Goal: Obtain resource: Download file/media

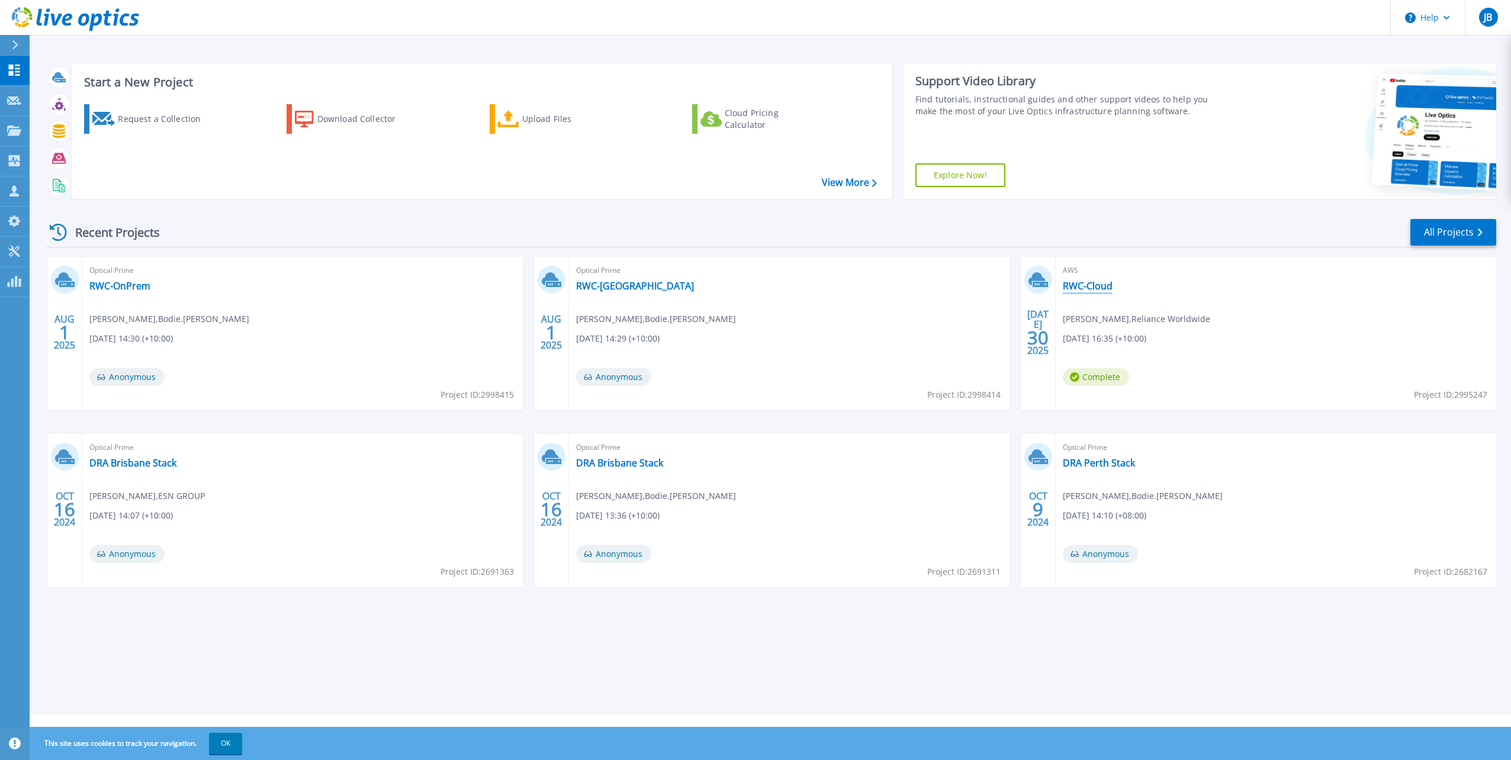
click at [1094, 284] on link "RWC-Cloud" at bounding box center [1088, 286] width 50 height 12
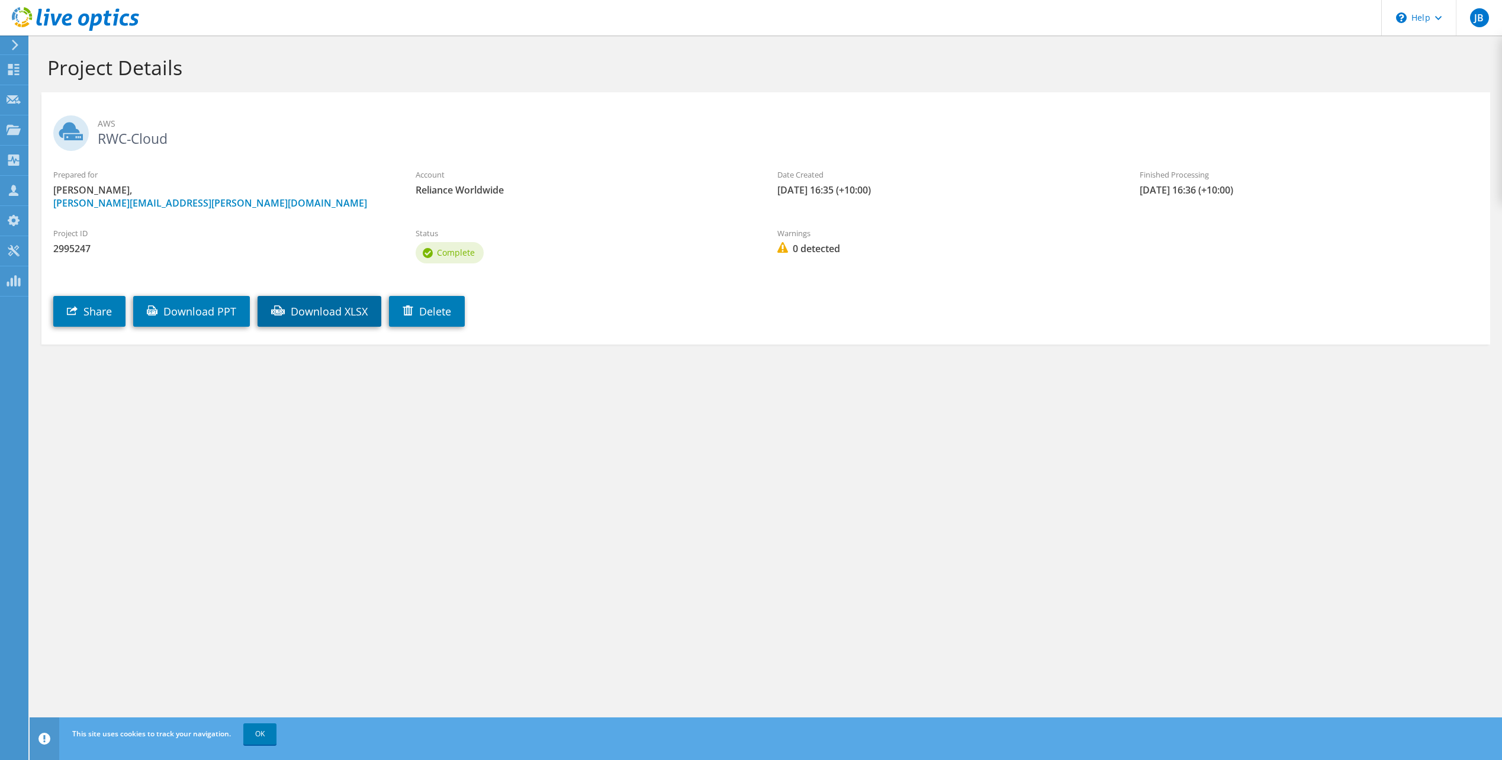
click at [327, 314] on link "Download XLSX" at bounding box center [320, 311] width 124 height 31
drag, startPoint x: 707, startPoint y: 553, endPoint x: 714, endPoint y: 501, distance: 52.5
click at [707, 553] on div "Project Details AWS RWC-Cloud Prepared for Denis Forbes, denis.forbes@rwc.com A…" at bounding box center [766, 398] width 1473 height 725
drag, startPoint x: 488, startPoint y: 505, endPoint x: 510, endPoint y: 503, distance: 22.0
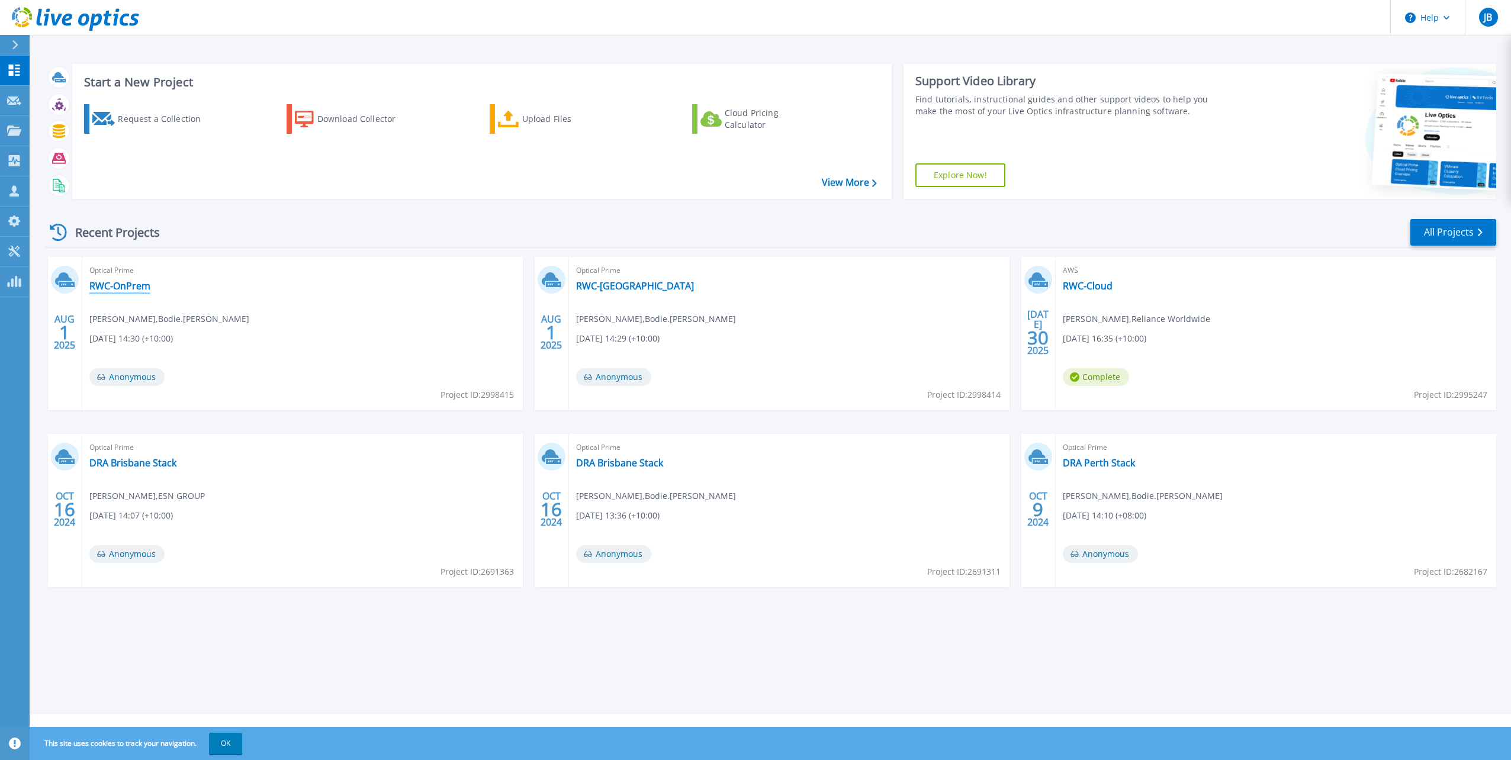
click at [119, 289] on link "RWC-OnPrem" at bounding box center [119, 286] width 61 height 12
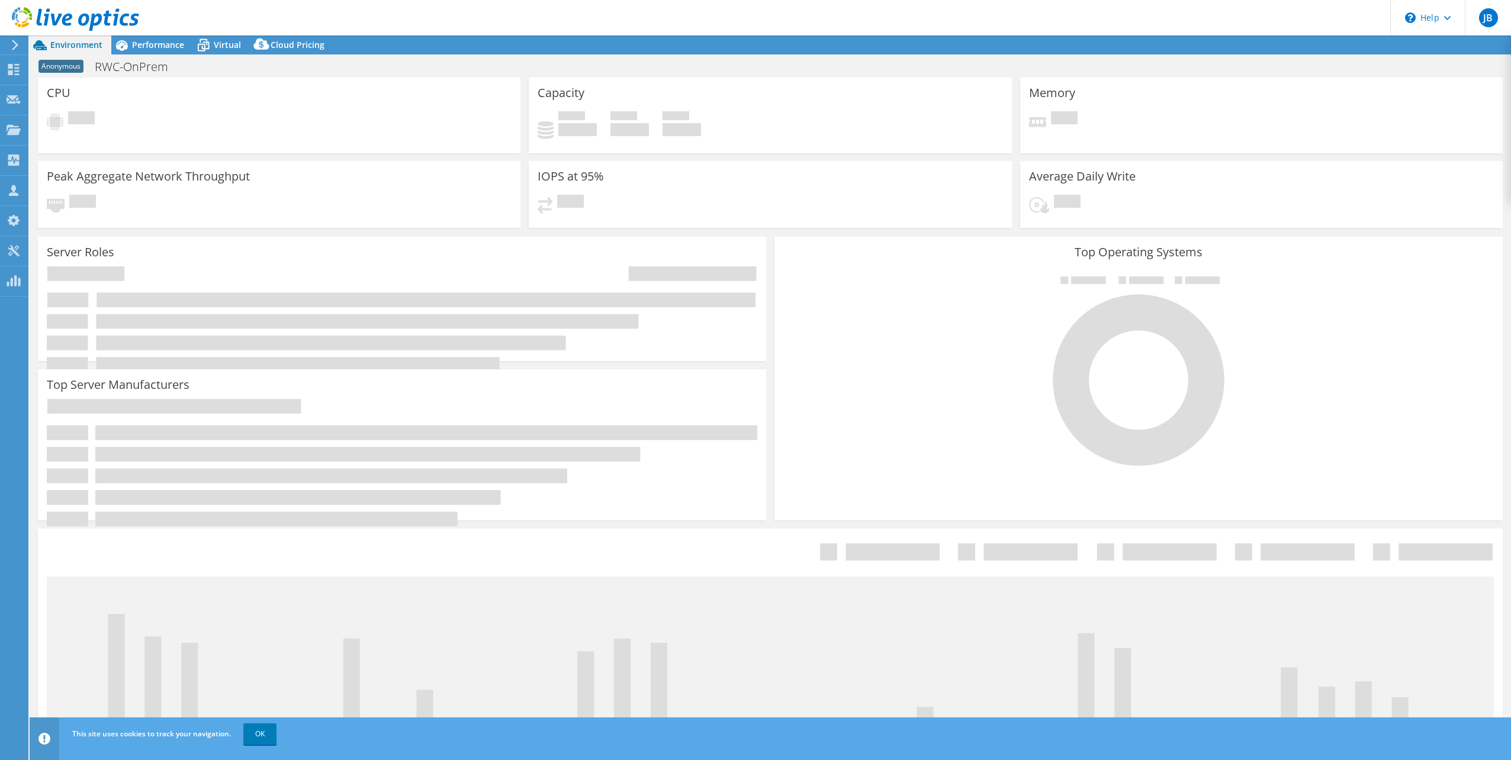
select select "USEast"
select select "AUD"
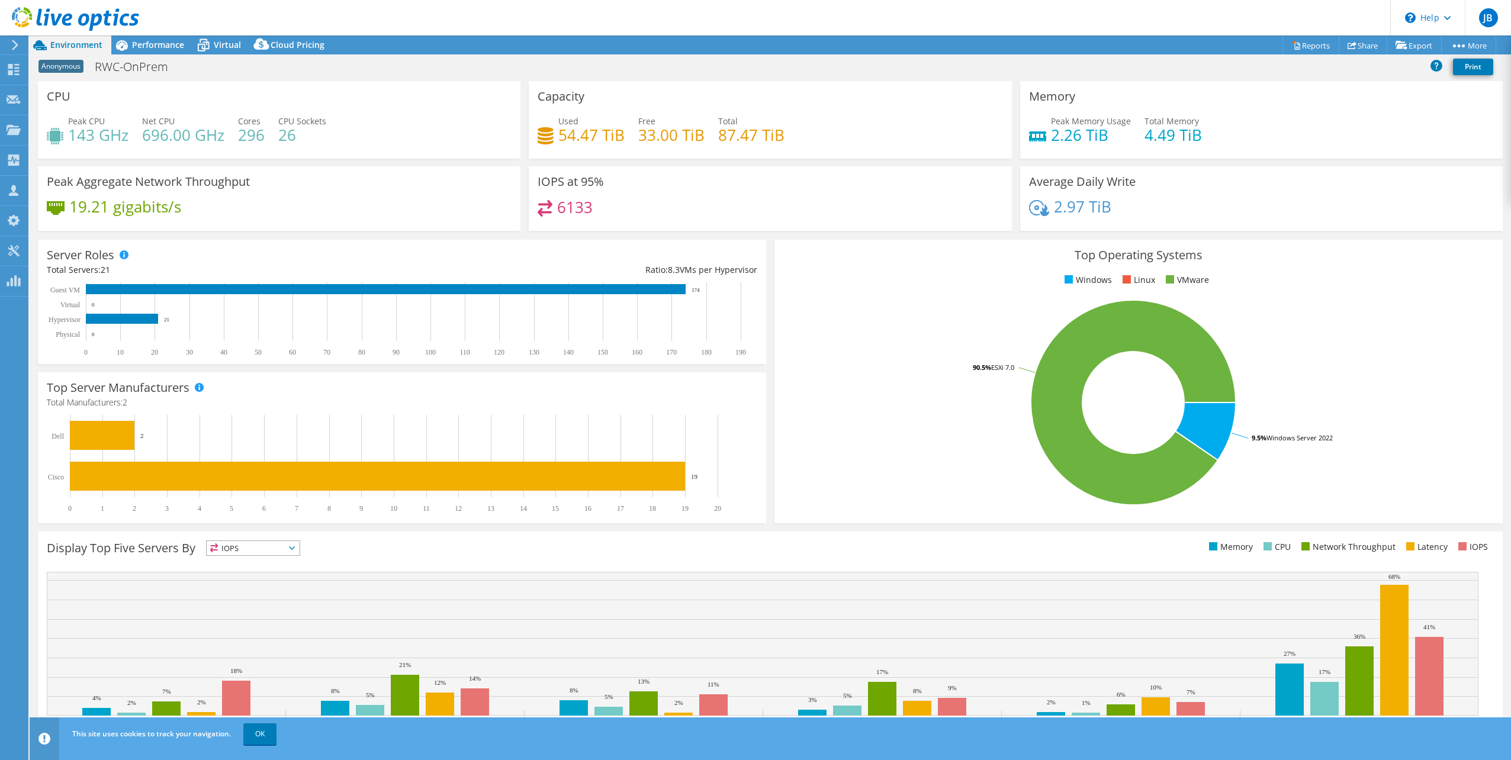
click at [876, 193] on div "IOPS at 95% 6133" at bounding box center [770, 198] width 483 height 65
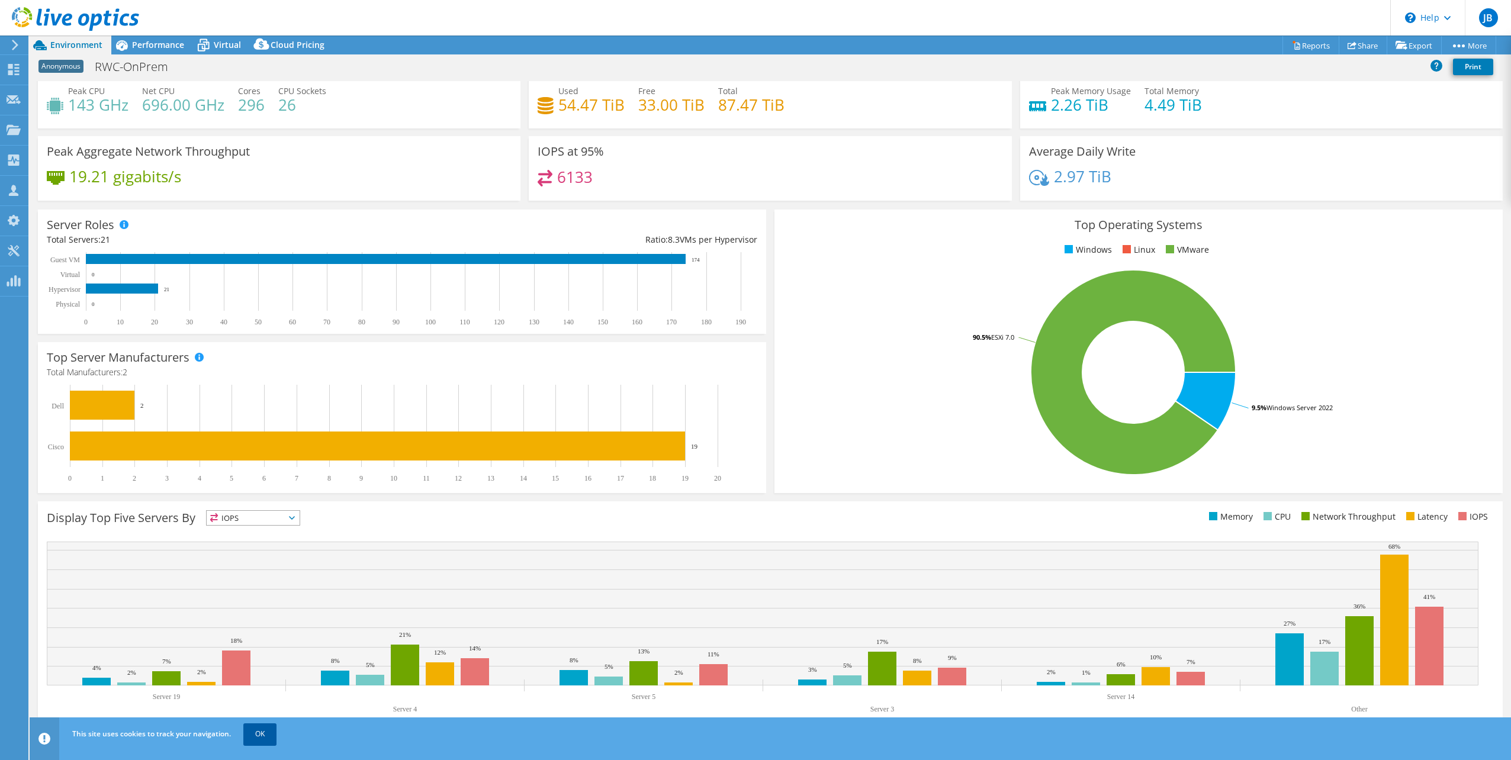
click at [258, 732] on link "OK" at bounding box center [259, 734] width 33 height 21
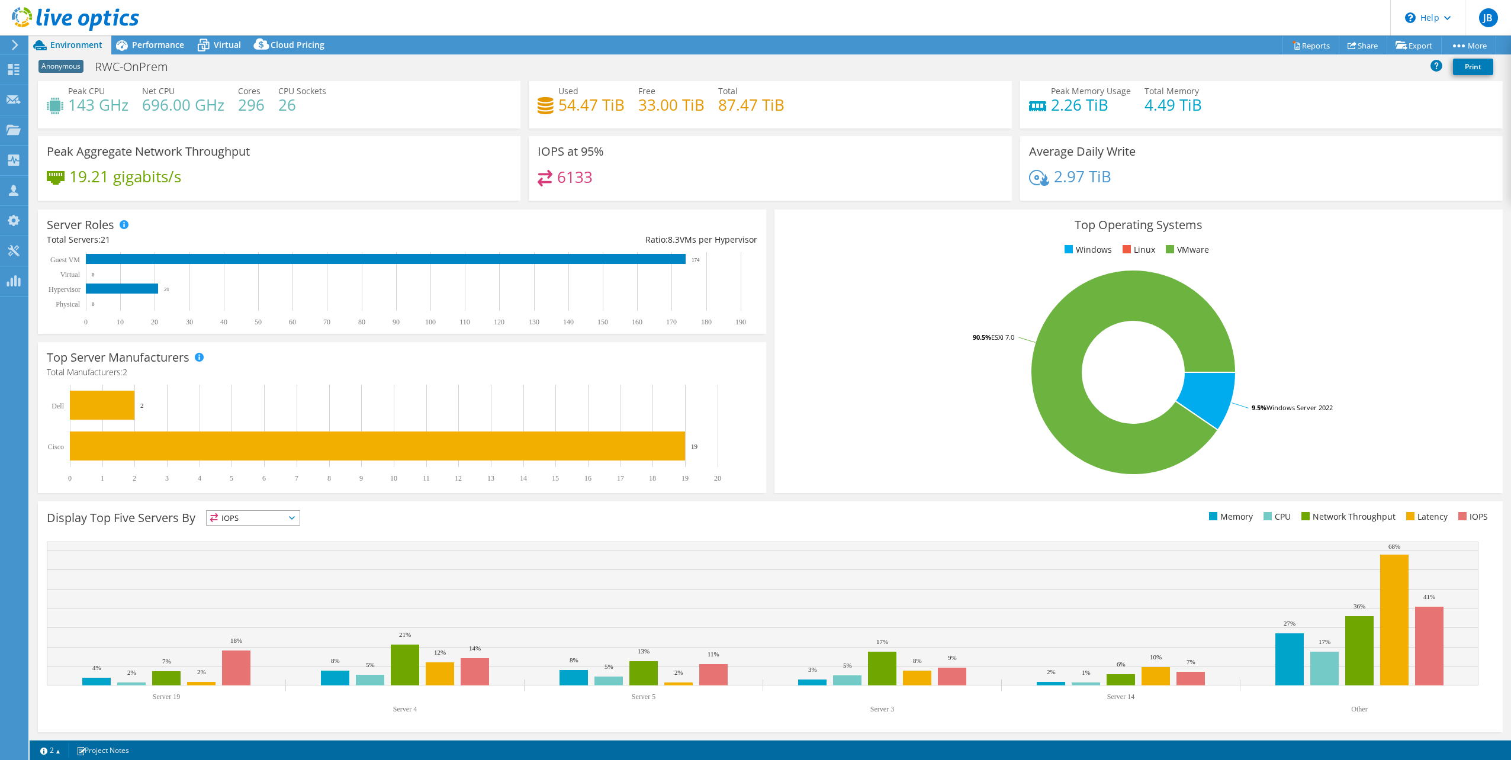
scroll to position [0, 0]
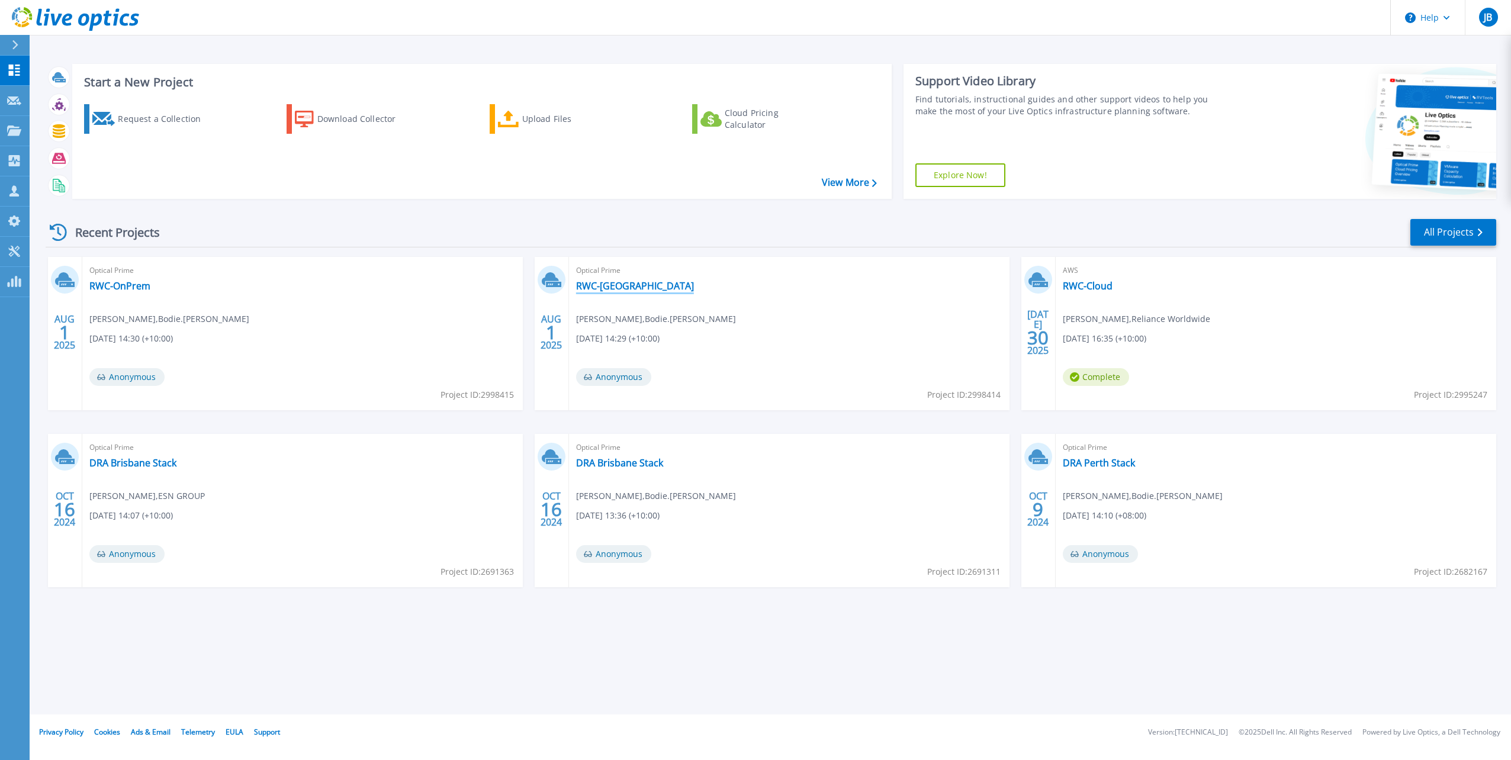
click at [607, 290] on link "RWC-[GEOGRAPHIC_DATA]" at bounding box center [635, 286] width 118 height 12
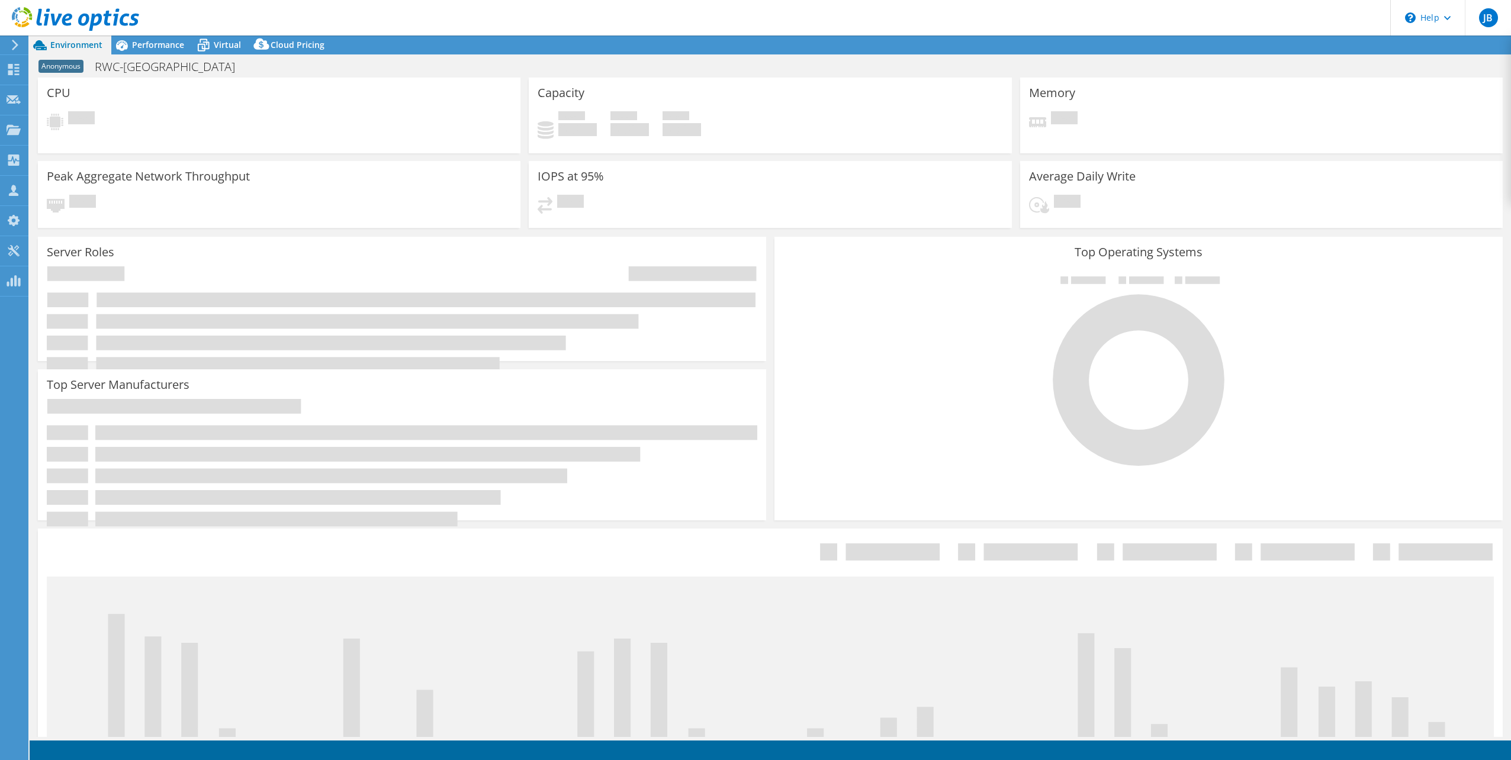
select select "USD"
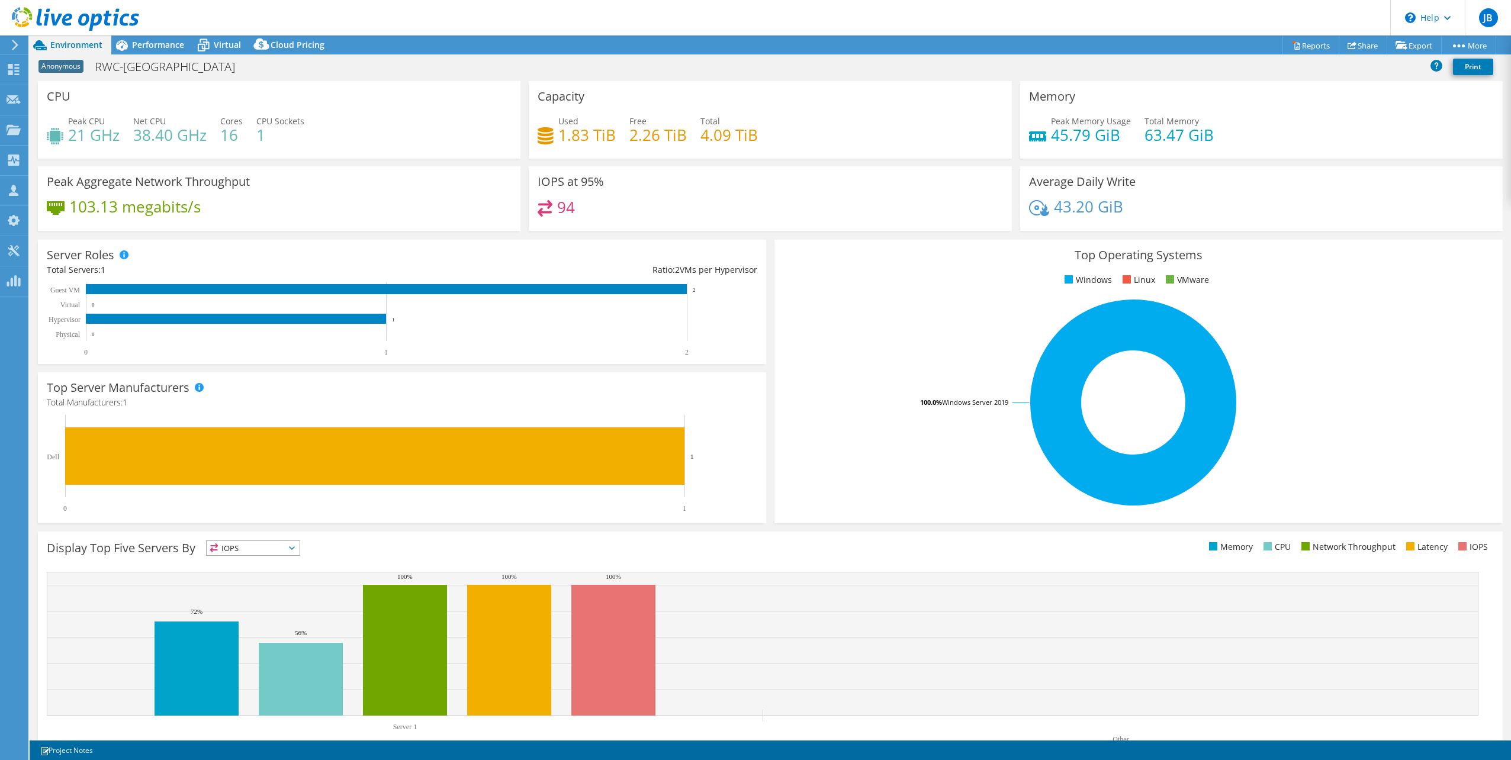
click at [569, 99] on h3 "Capacity" at bounding box center [561, 96] width 47 height 13
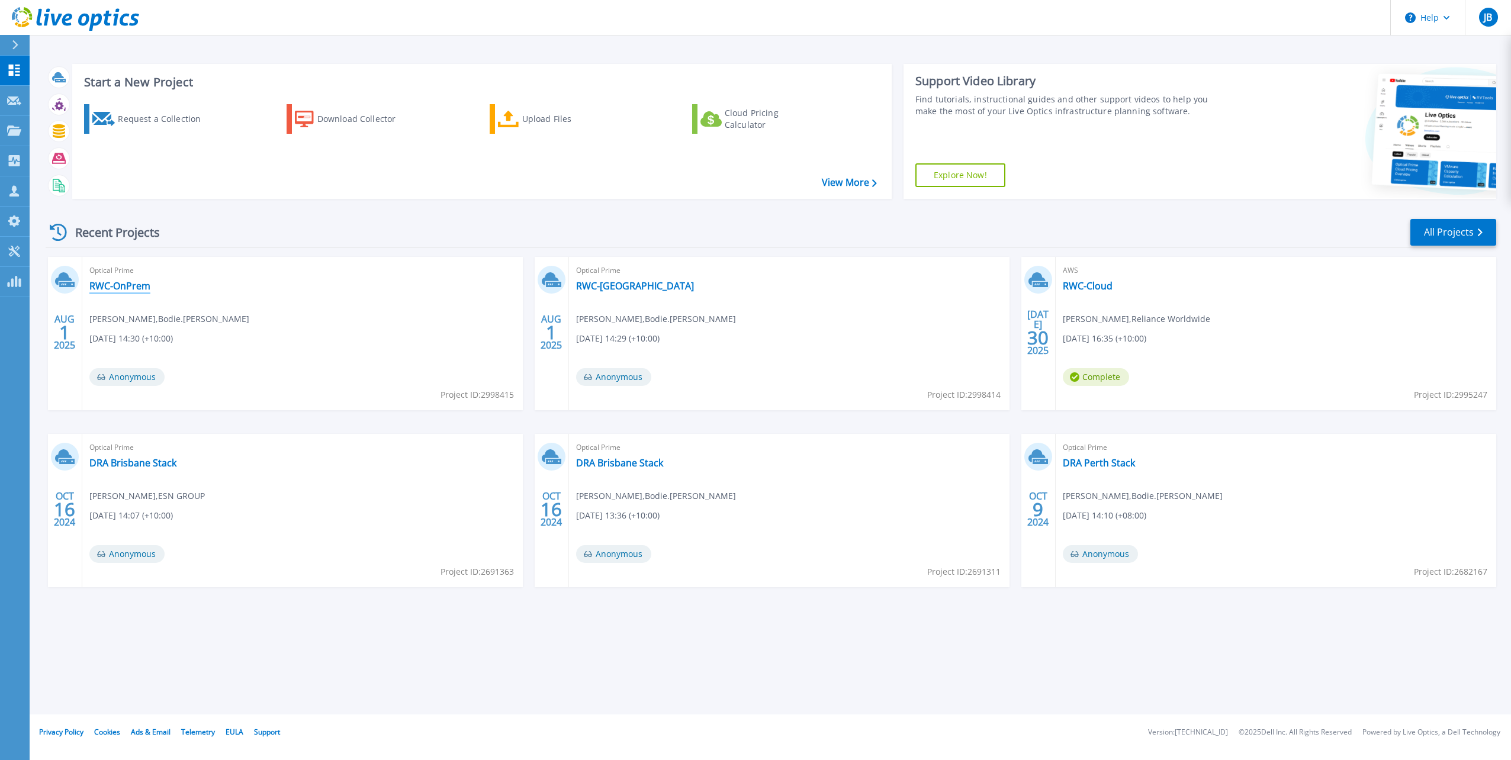
click at [119, 292] on link "RWC-OnPrem" at bounding box center [119, 286] width 61 height 12
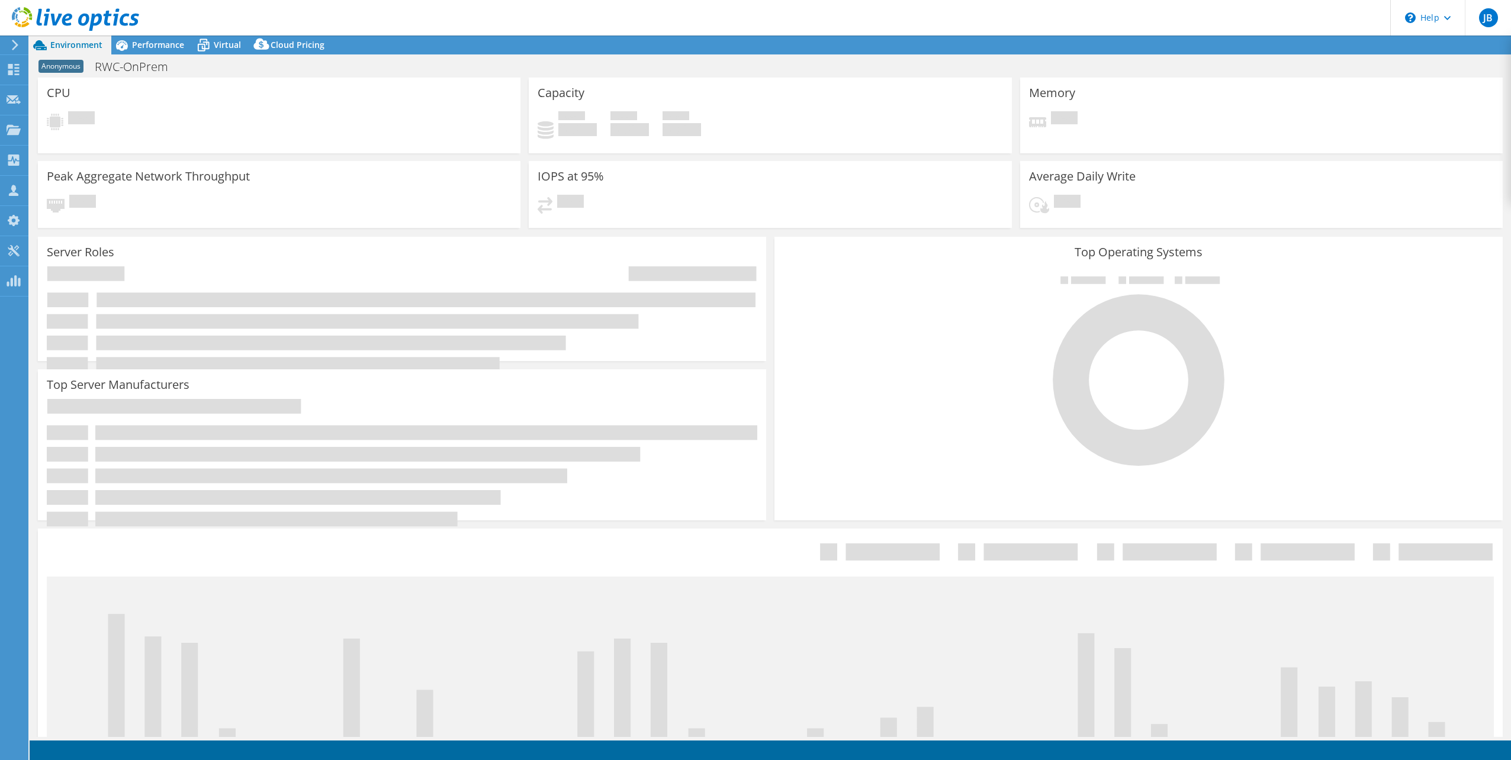
select select "USEast"
select select "AUD"
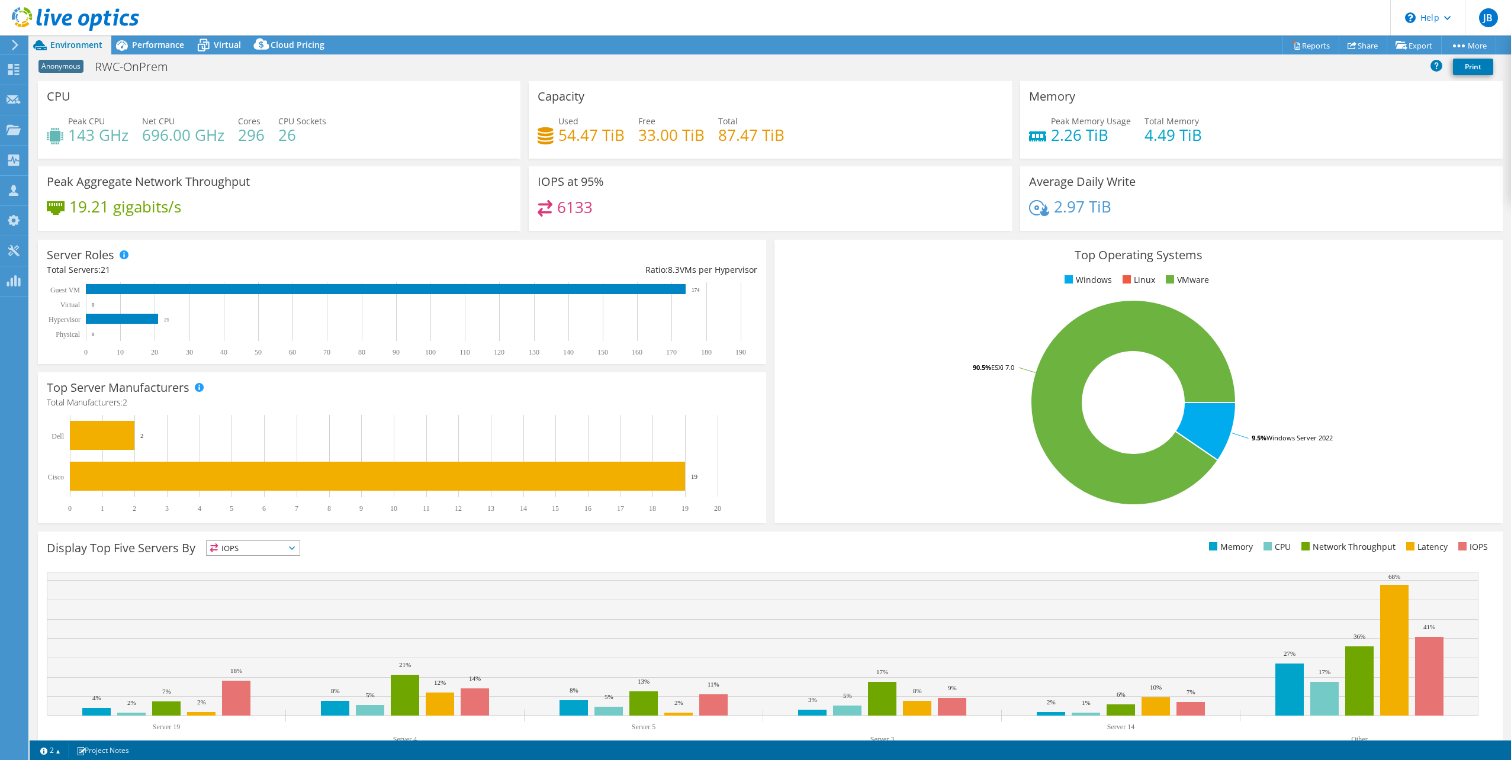
click at [551, 104] on div "Capacity Used 54.47 TiB Free 33.00 TiB Total 87.47 TiB" at bounding box center [770, 120] width 483 height 78
click at [647, 133] on h4 "33.00 TiB" at bounding box center [671, 134] width 66 height 13
drag, startPoint x: 621, startPoint y: 131, endPoint x: 554, endPoint y: 134, distance: 66.4
click at [554, 134] on div "Used 54.47 TiB" at bounding box center [581, 128] width 87 height 27
click at [776, 124] on div "Total 87.47 TiB" at bounding box center [751, 128] width 66 height 27
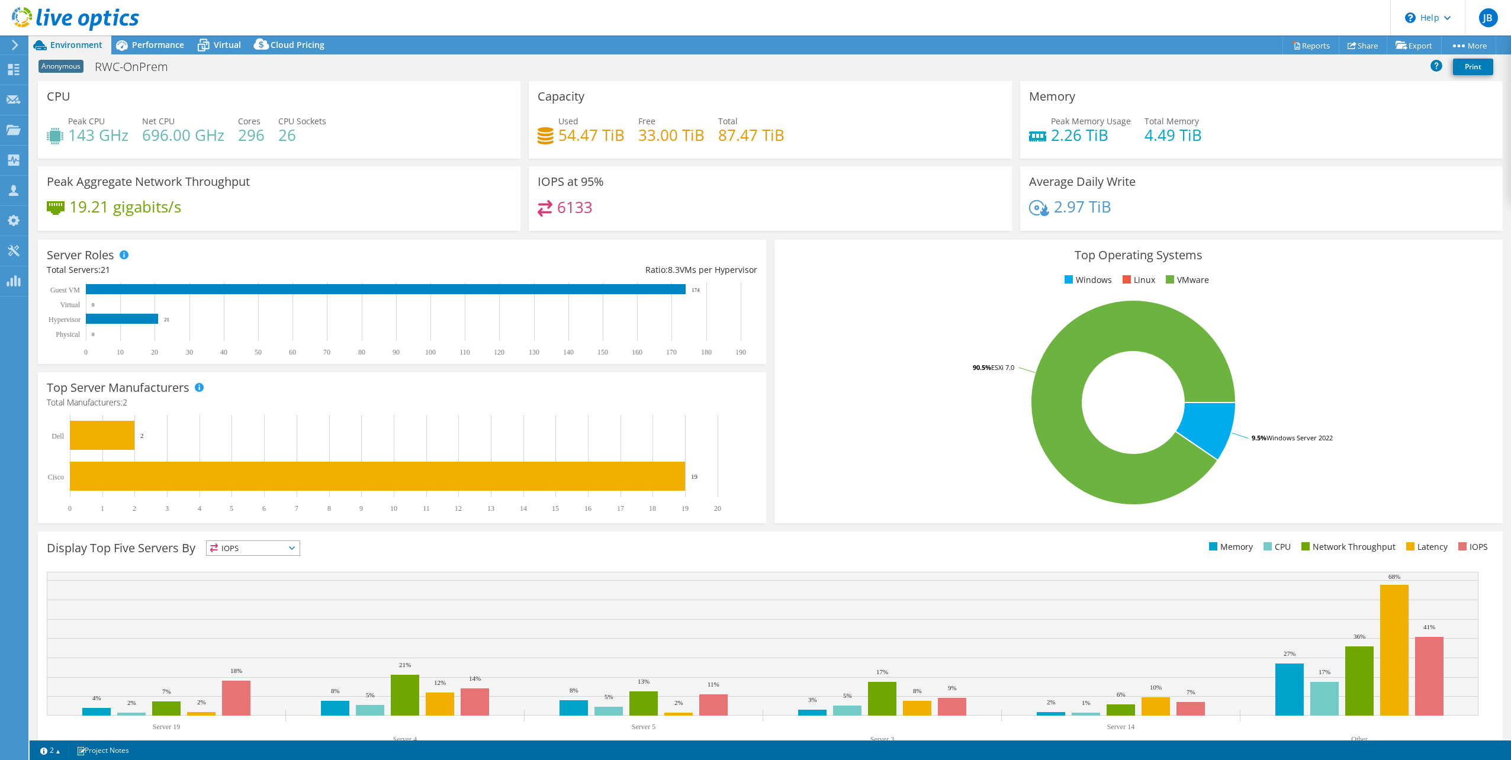
click at [565, 101] on h3 "Capacity" at bounding box center [561, 96] width 47 height 13
click at [1300, 44] on link "Reports" at bounding box center [1311, 45] width 57 height 18
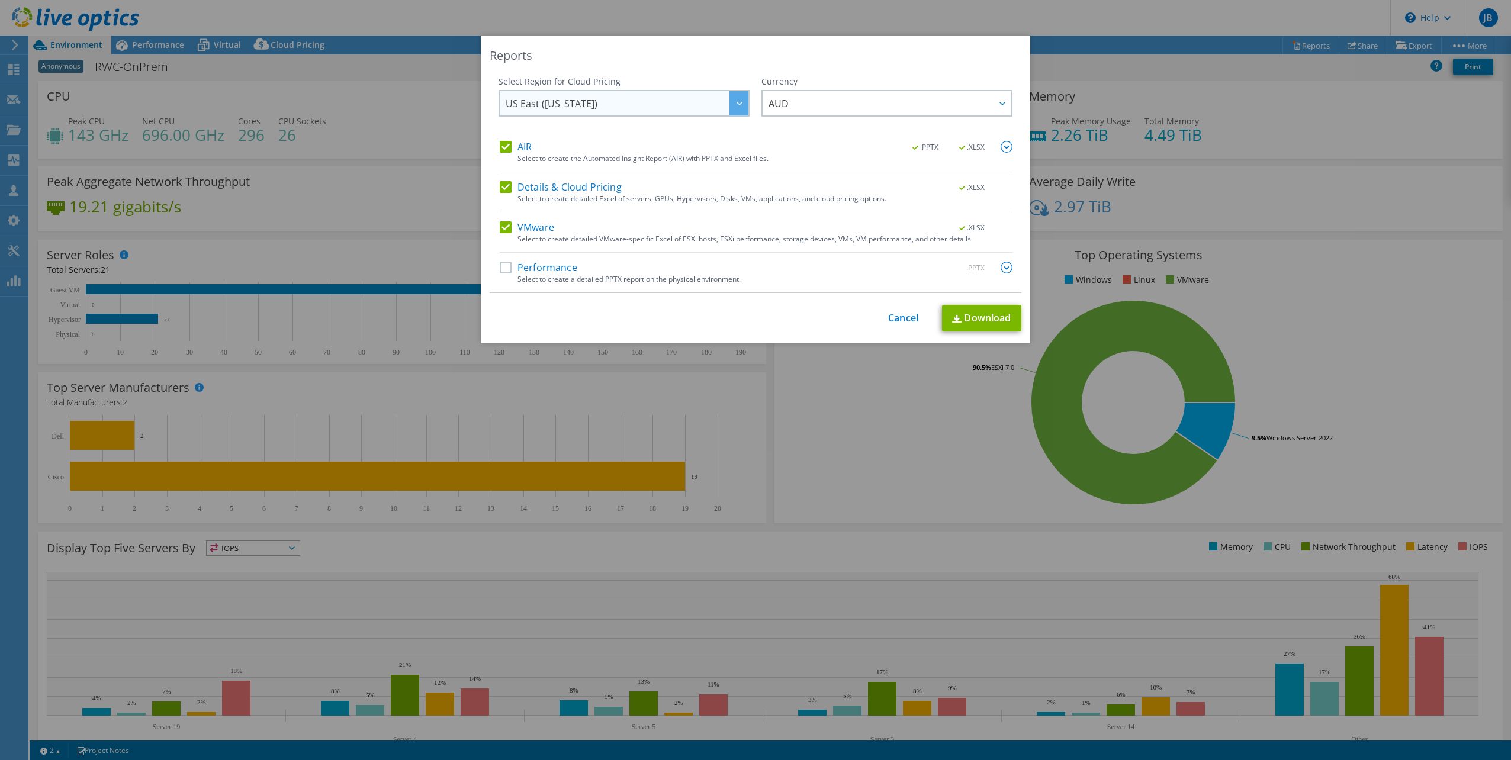
click at [643, 101] on span "US East (Virginia)" at bounding box center [627, 103] width 243 height 24
click at [677, 68] on div "Reports Select Region for Cloud Pricing Asia Pacific (Hong Kong) Asia Pacific (…" at bounding box center [755, 190] width 549 height 308
click at [961, 311] on link "Download" at bounding box center [981, 318] width 79 height 27
drag, startPoint x: 897, startPoint y: 320, endPoint x: 1015, endPoint y: 263, distance: 130.8
click at [897, 320] on link "Cancel" at bounding box center [903, 318] width 30 height 11
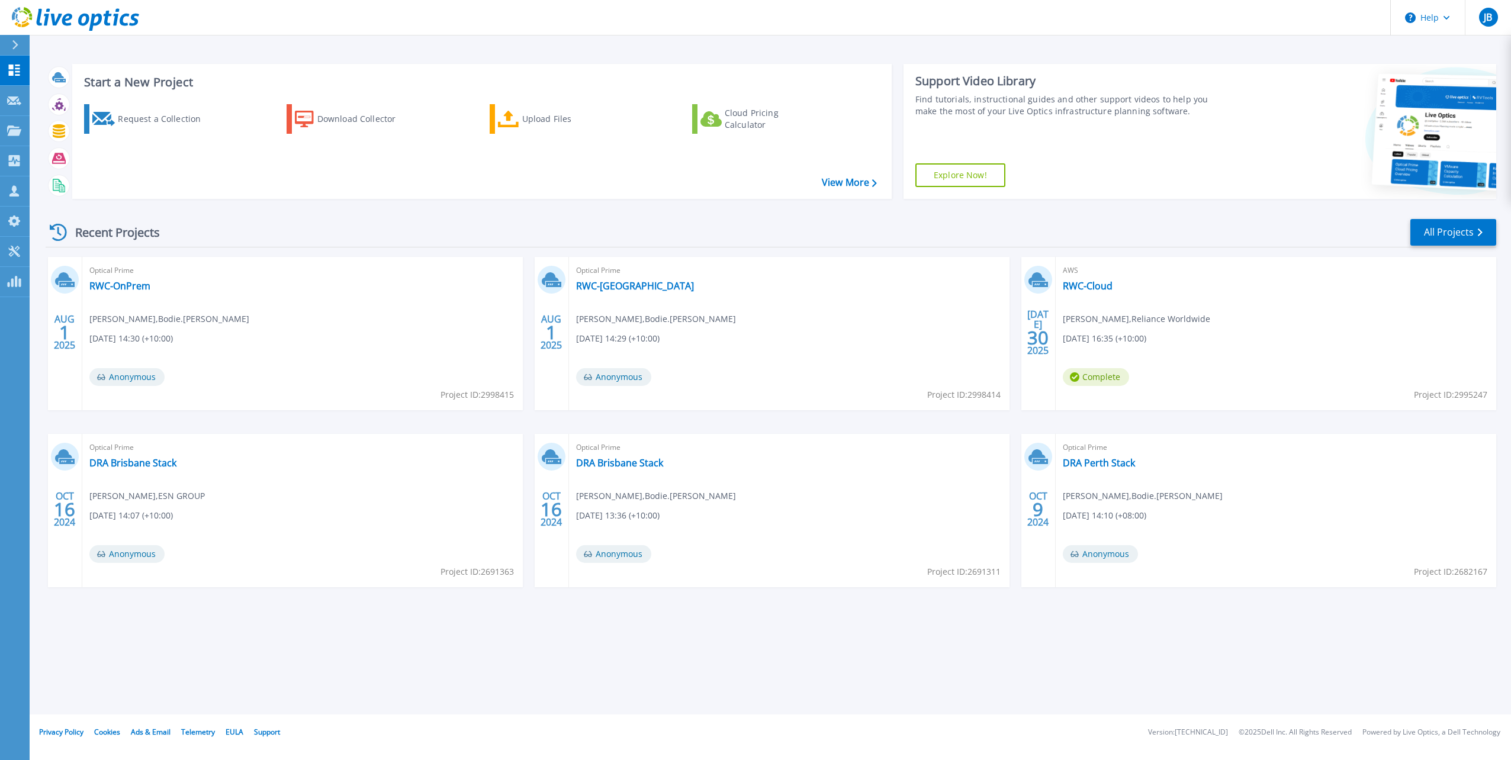
click at [1102, 380] on span "Complete" at bounding box center [1096, 377] width 66 height 18
click at [1086, 286] on link "RWC-Cloud" at bounding box center [1088, 286] width 50 height 12
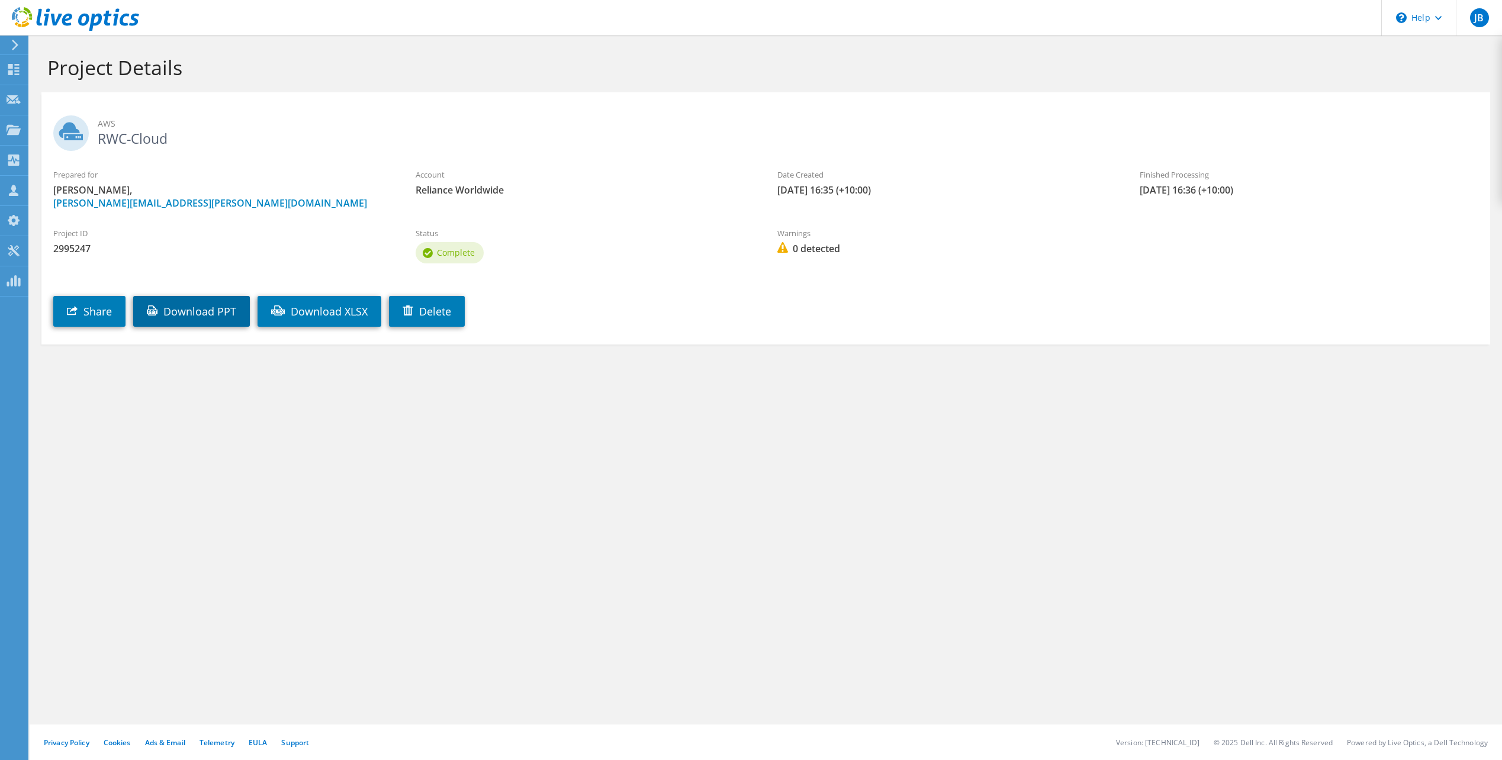
click at [193, 307] on link "Download PPT" at bounding box center [191, 311] width 117 height 31
